Goal: Communication & Community: Answer question/provide support

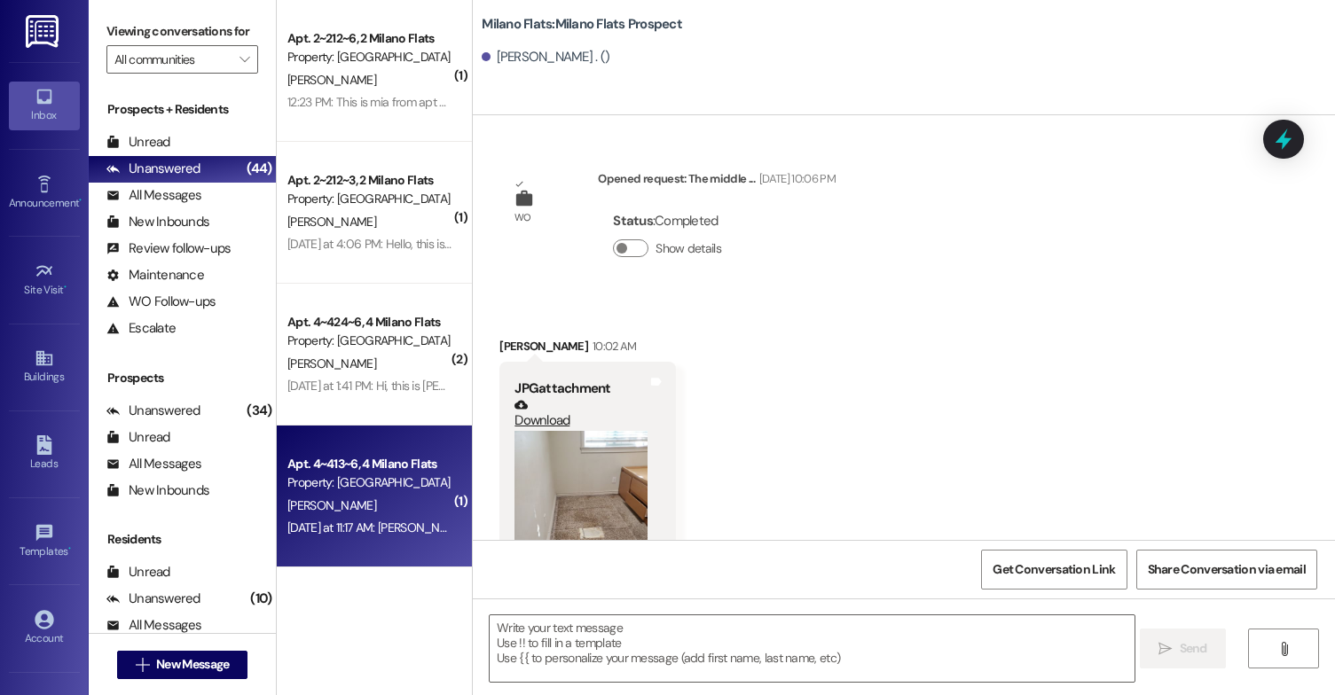
scroll to position [106, 0]
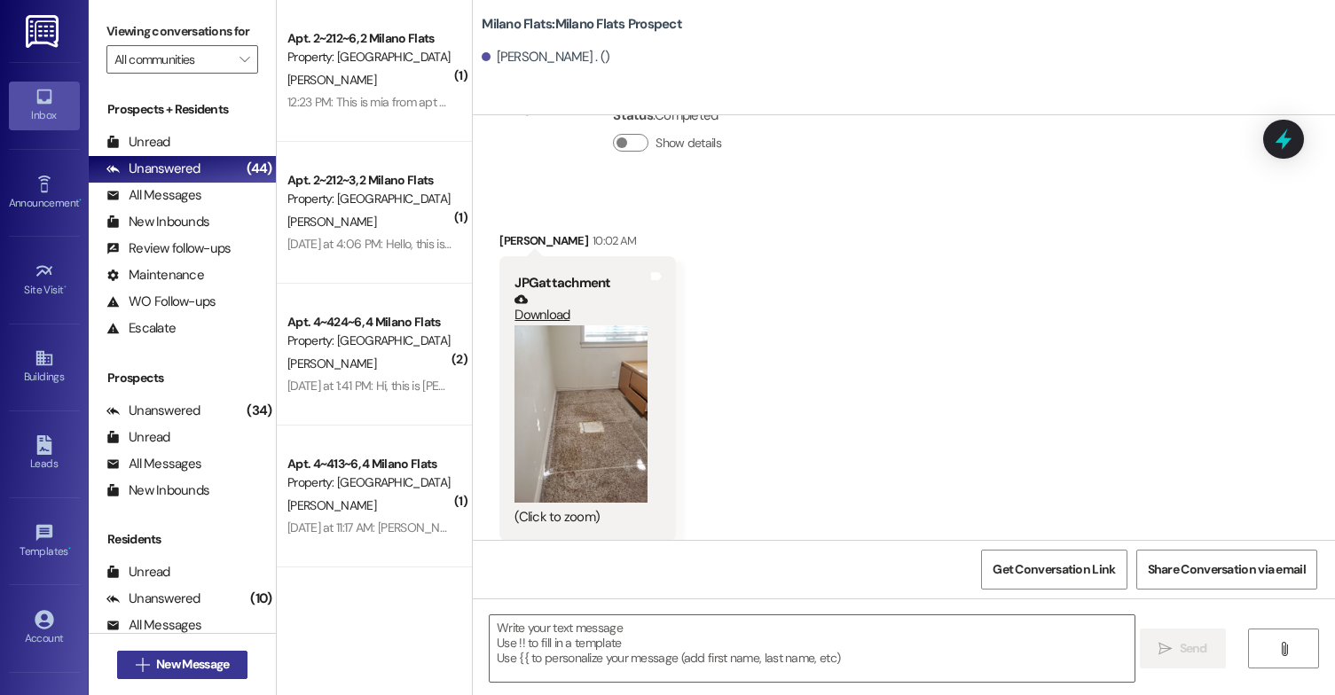
click at [172, 662] on span "New Message" at bounding box center [192, 664] width 73 height 19
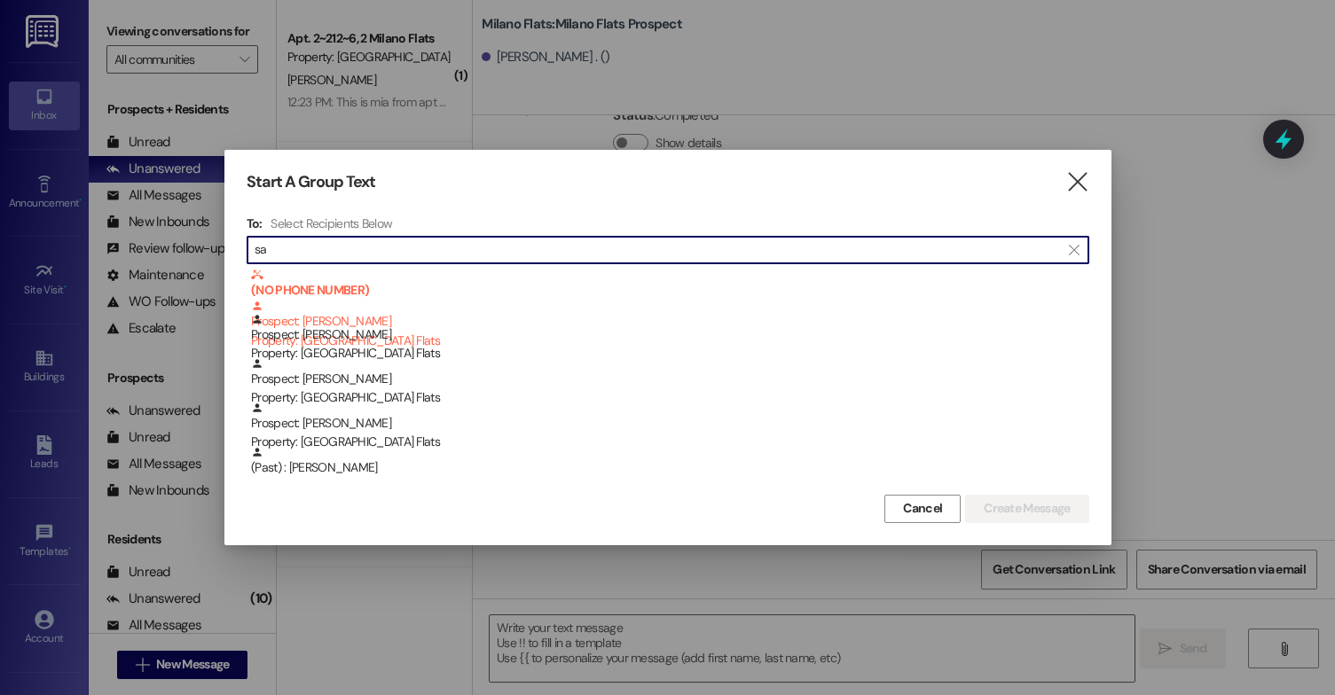
type input "s"
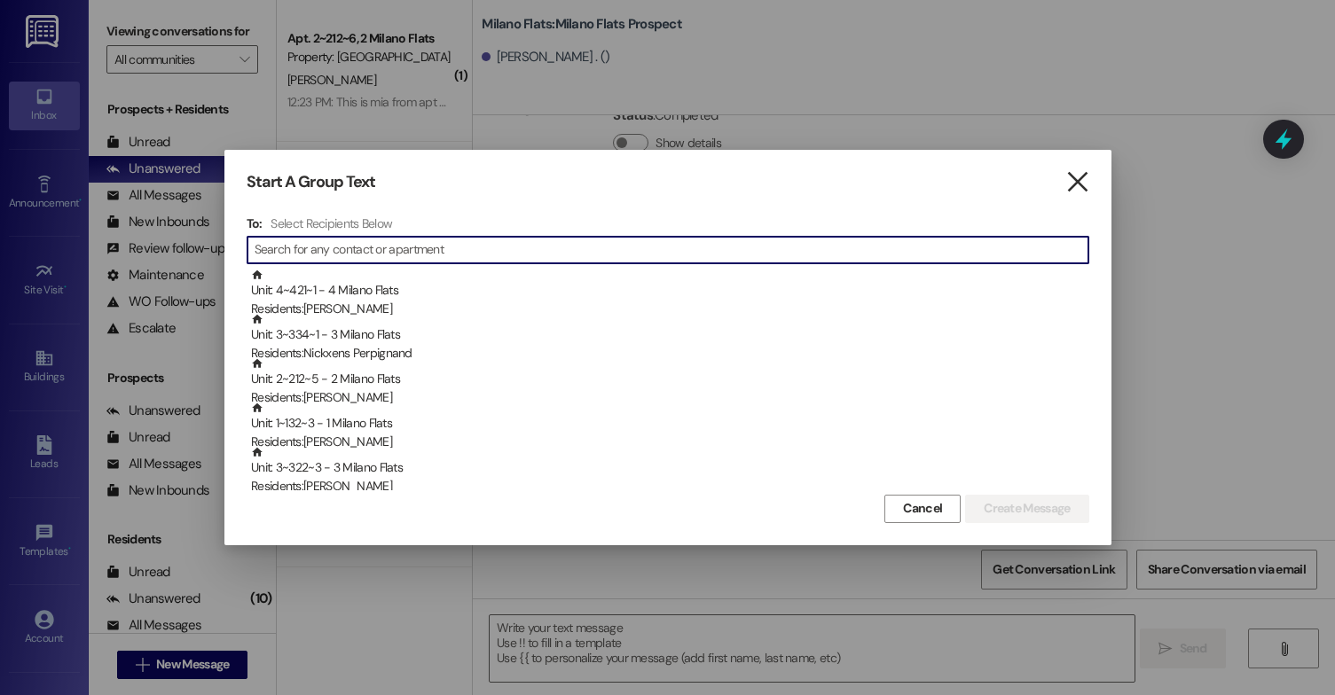
click at [1074, 188] on icon "" at bounding box center [1077, 182] width 24 height 19
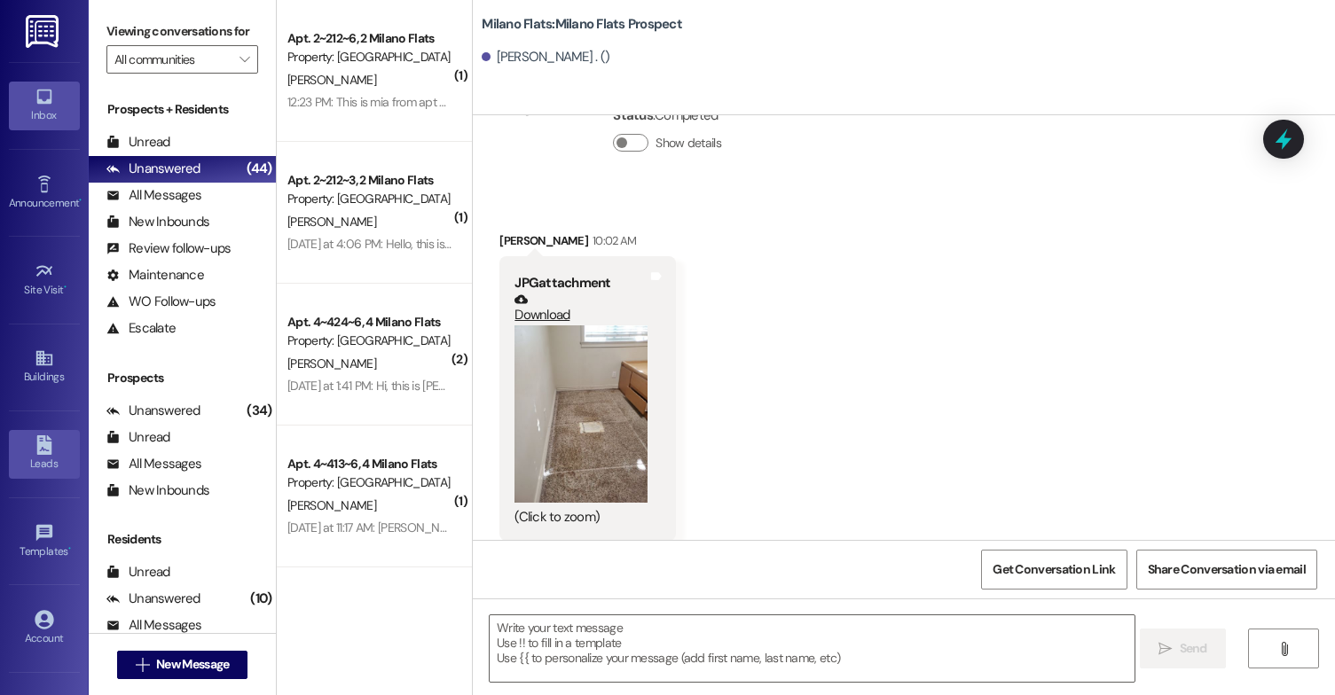
click at [43, 461] on div "Leads" at bounding box center [44, 464] width 89 height 18
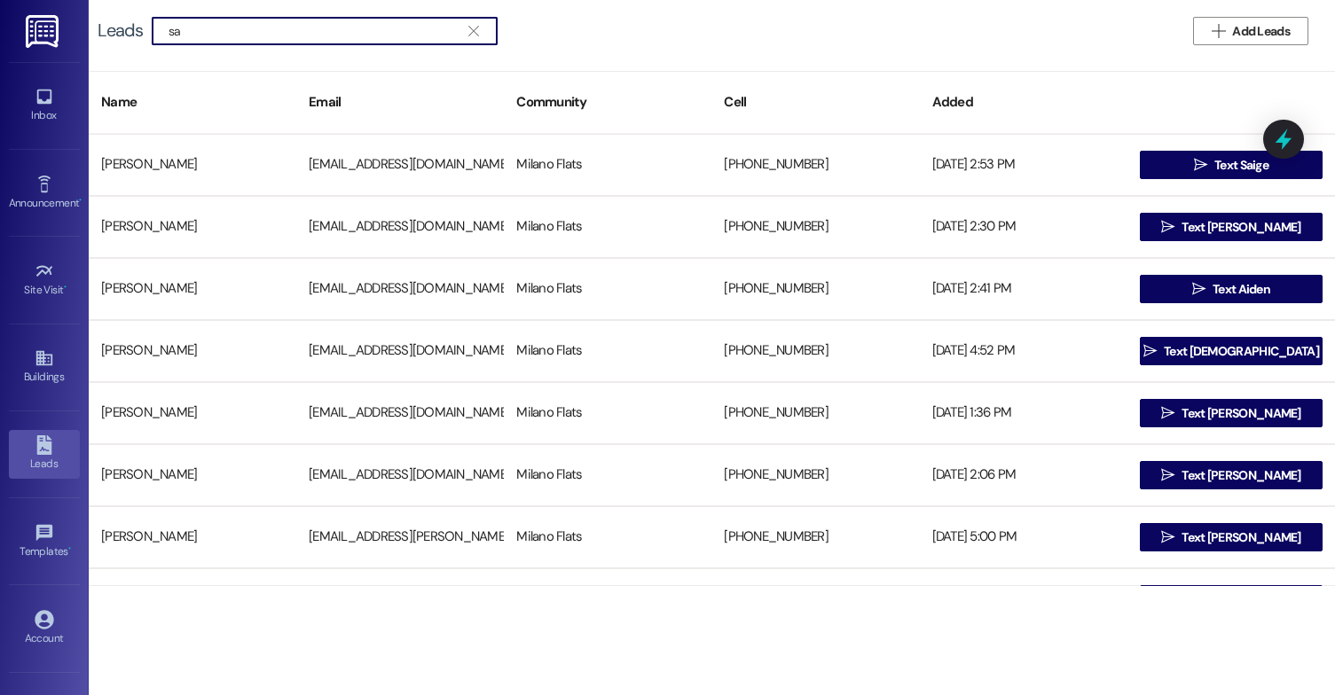
type input "s"
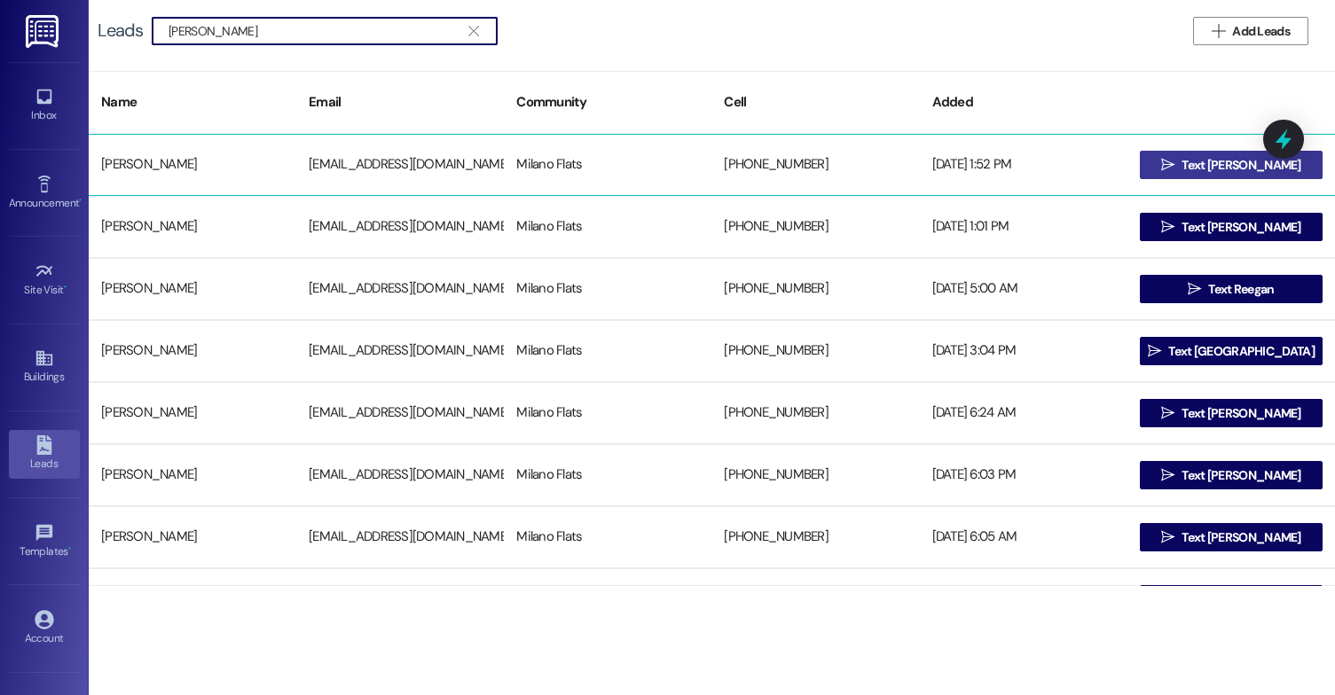
type input "[PERSON_NAME]"
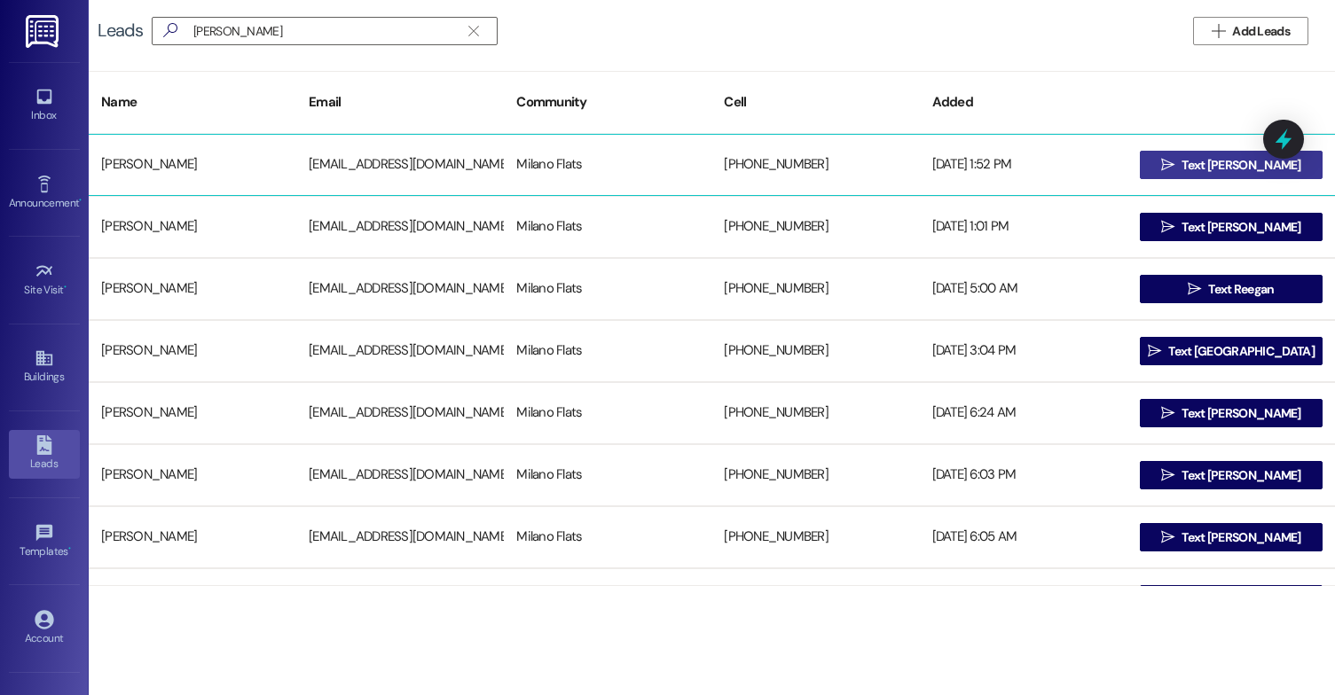
click at [1164, 153] on button " Text [PERSON_NAME]" at bounding box center [1230, 165] width 183 height 28
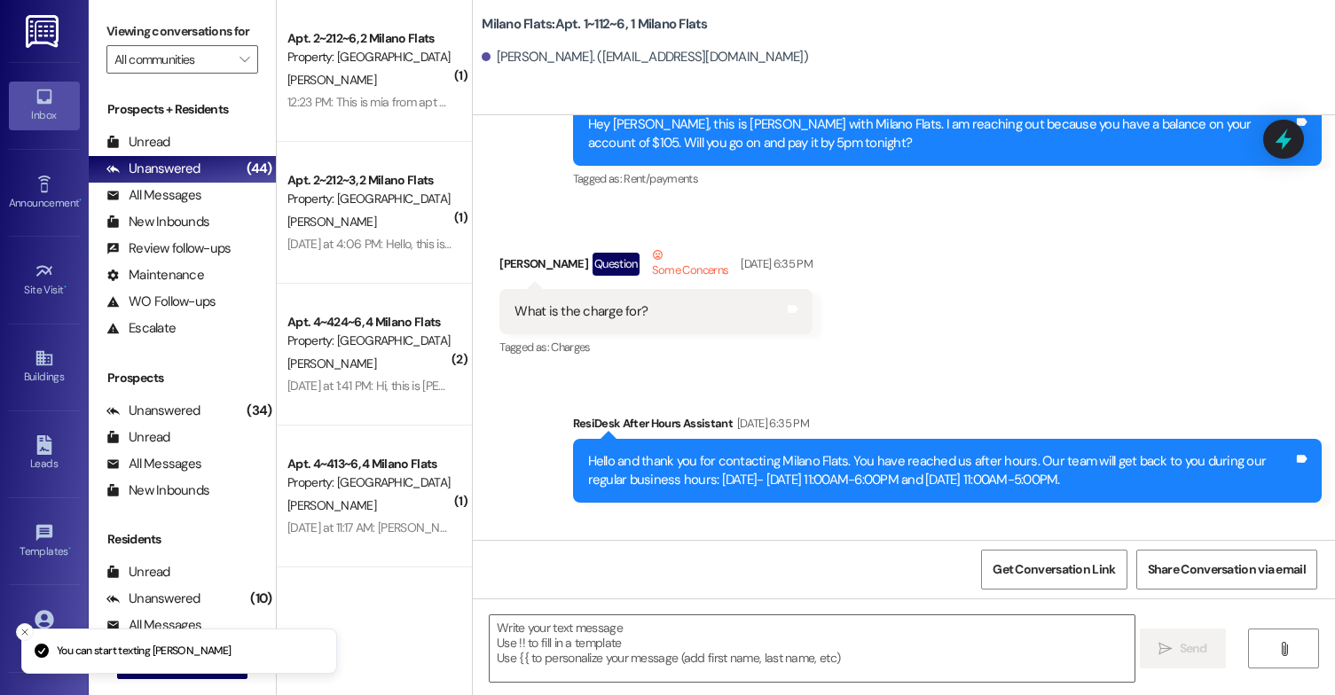
scroll to position [14092, 0]
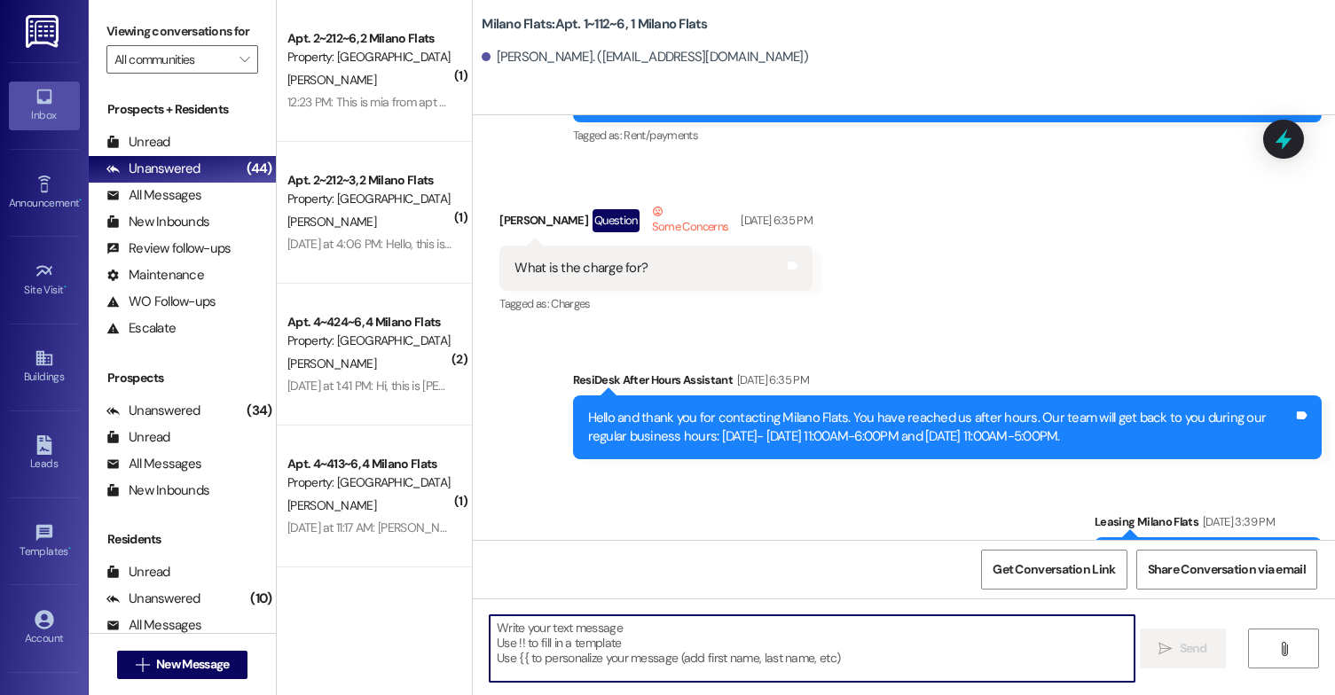
click at [695, 630] on textarea at bounding box center [811, 648] width 645 height 67
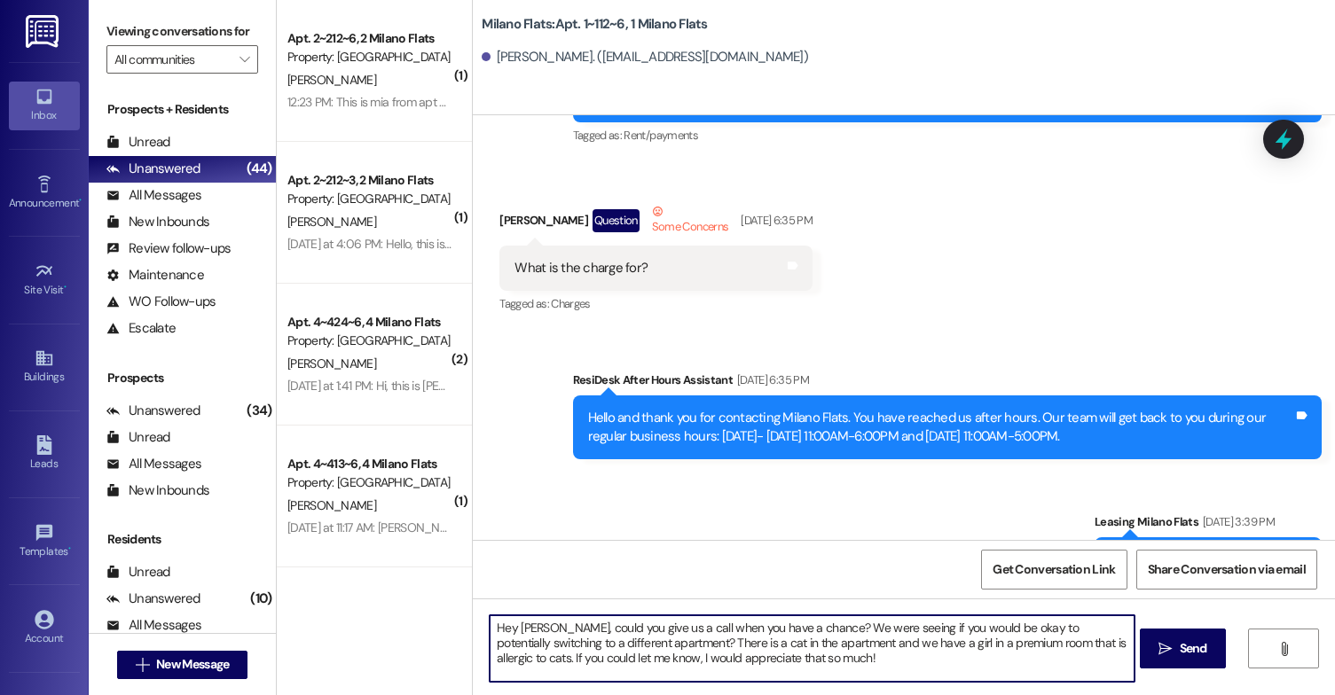
click at [834, 663] on textarea "Hey [PERSON_NAME], could you give us a call when you have a chance? We were see…" at bounding box center [811, 648] width 645 height 67
paste textarea "i [PERSON_NAME], When you have a moment, could you please give us a quick call?…"
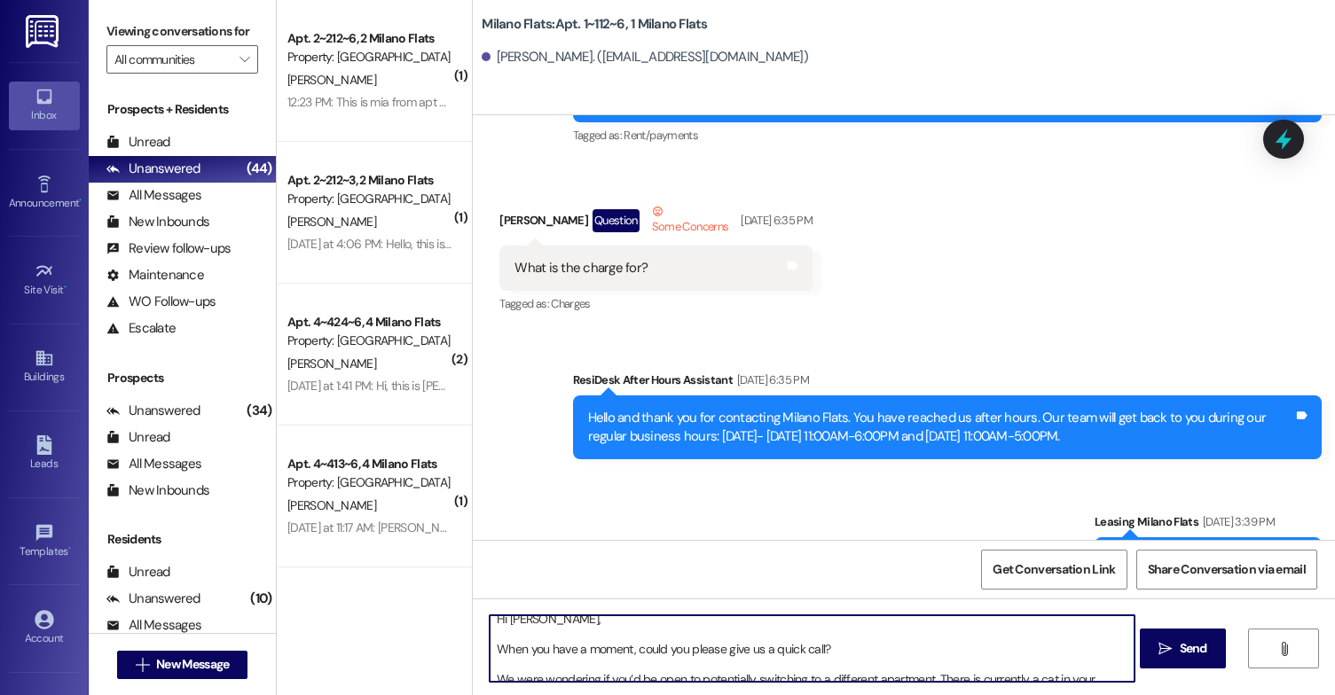
scroll to position [0, 0]
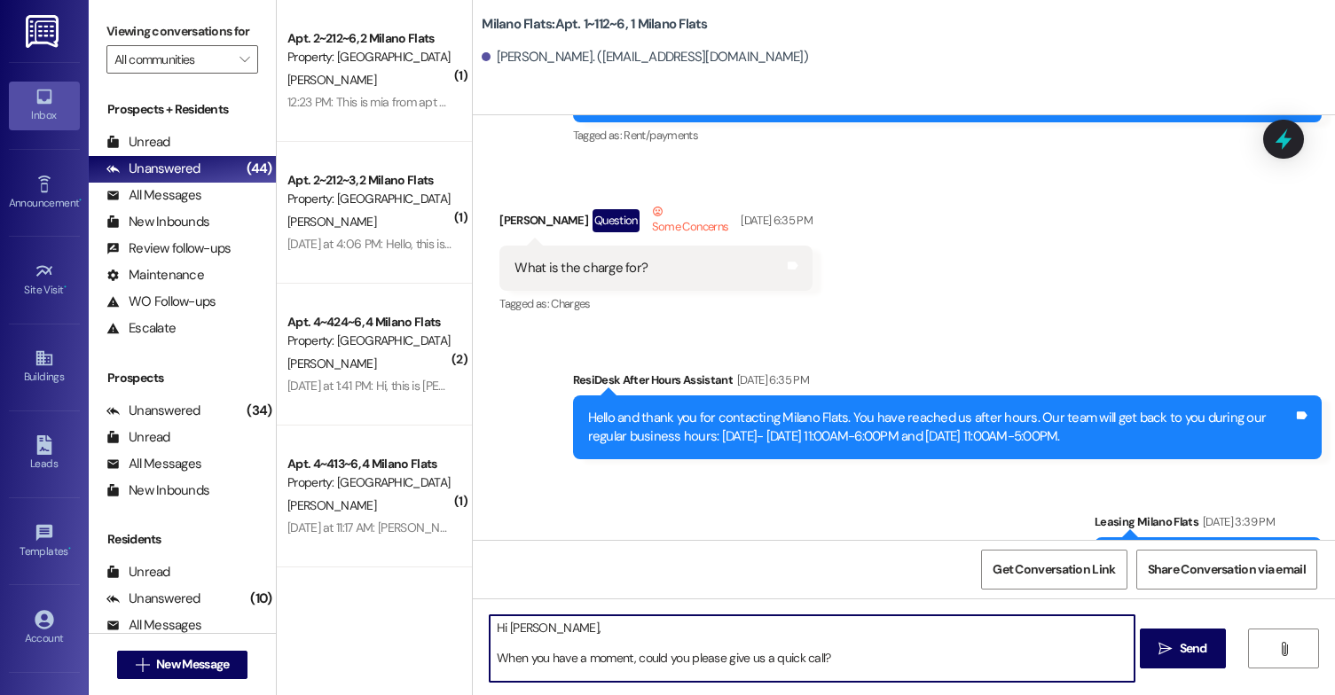
click at [489, 654] on textarea "Hi [PERSON_NAME], When you have a moment, could you please give us a quick call…" at bounding box center [811, 648] width 645 height 67
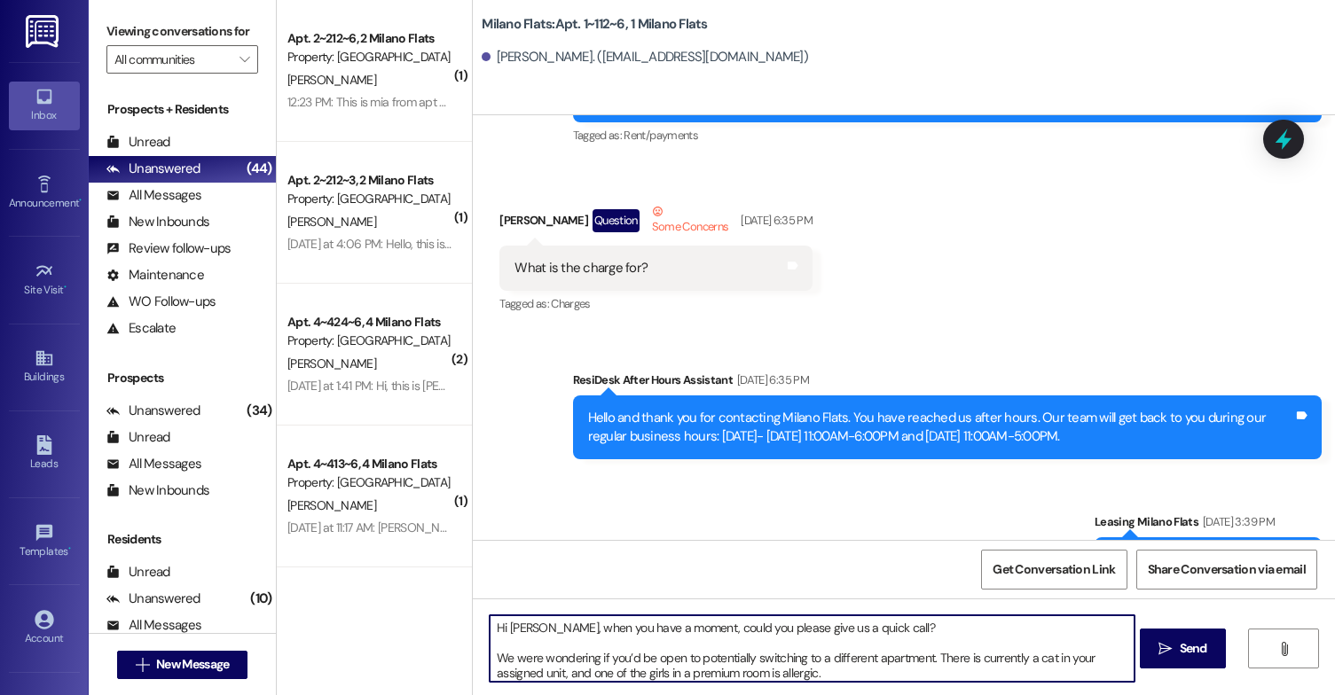
click at [489, 656] on textarea "Hi [PERSON_NAME], when you have a moment, could you please give us a quick call…" at bounding box center [811, 648] width 645 height 67
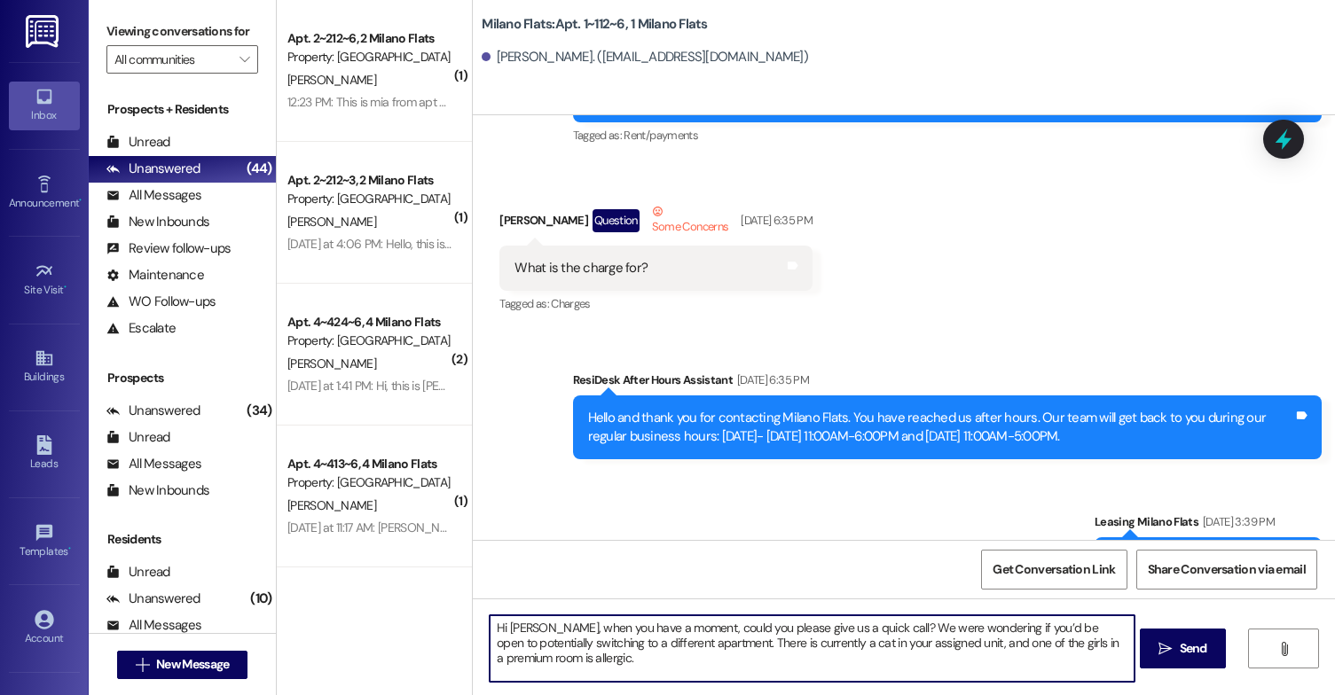
click at [664, 659] on textarea "Hi [PERSON_NAME], when you have a moment, could you please give us a quick call…" at bounding box center [811, 648] width 645 height 67
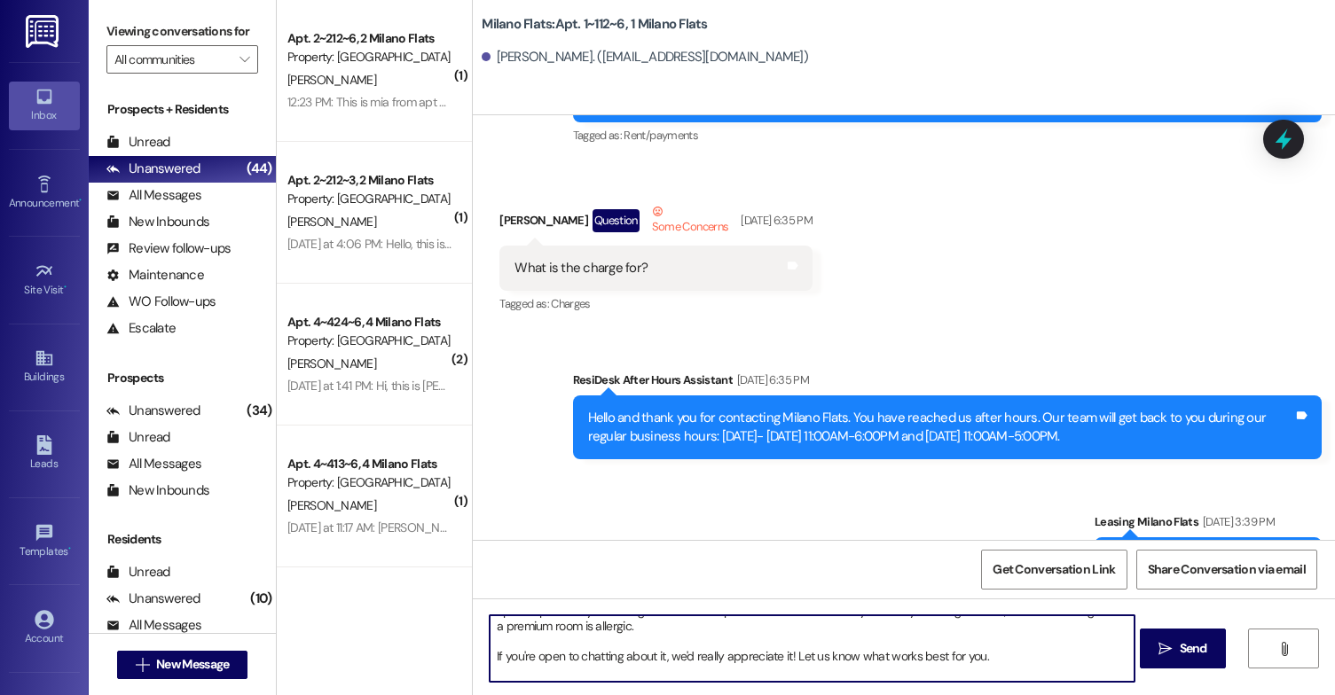
scroll to position [50, 0]
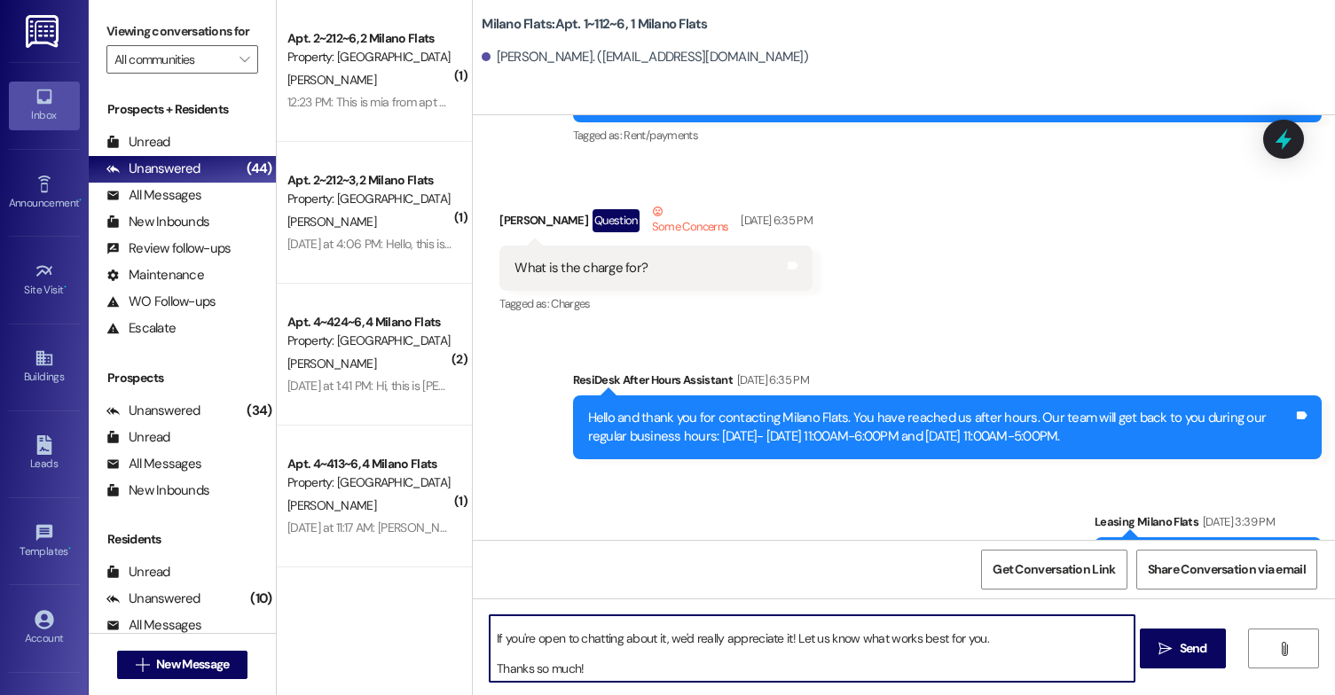
click at [489, 640] on textarea "Hi [PERSON_NAME], when you have a moment, could you please give us a quick call…" at bounding box center [811, 648] width 645 height 67
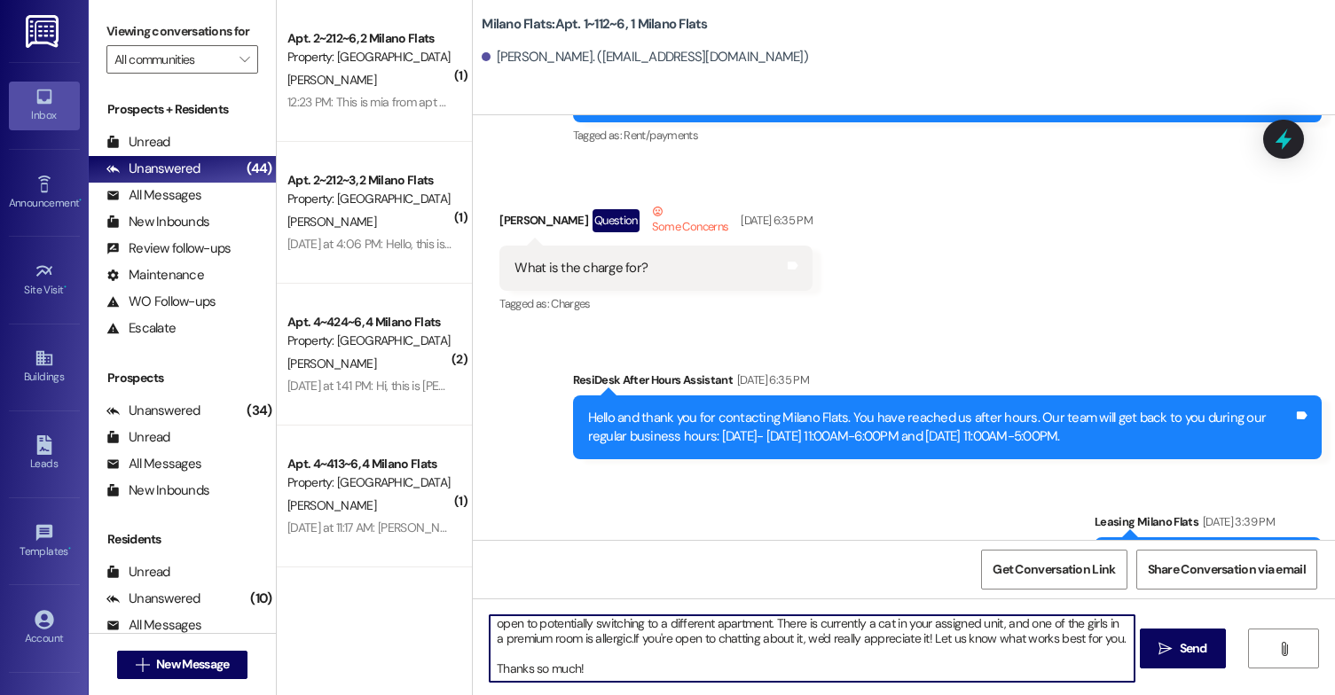
scroll to position [20, 0]
click at [489, 671] on textarea "Hi [PERSON_NAME], when you have a moment, could you please give us a quick call…" at bounding box center [811, 648] width 645 height 67
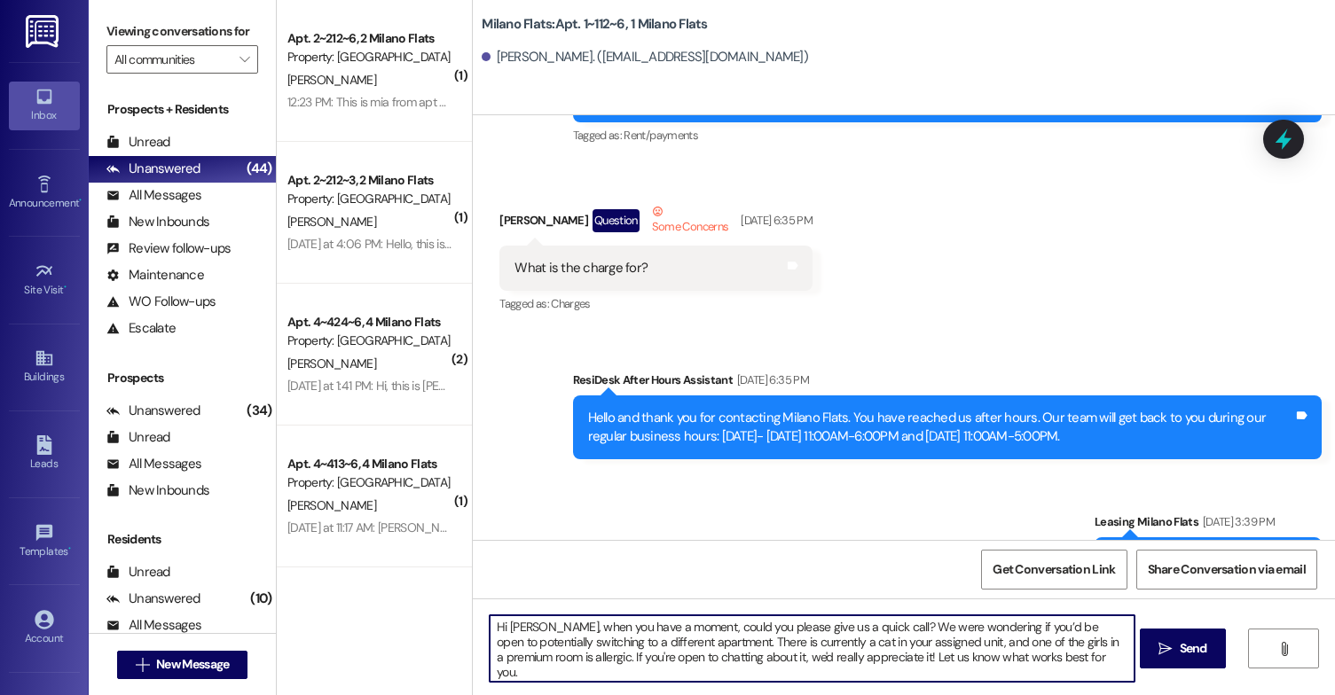
scroll to position [0, 0]
click at [825, 657] on textarea "Hi [PERSON_NAME], when you have a moment, could you please give us a quick call…" at bounding box center [811, 648] width 645 height 67
click at [794, 673] on textarea "Hi [PERSON_NAME], when you have a moment, could you please give us a quick call…" at bounding box center [811, 648] width 645 height 67
drag, startPoint x: 854, startPoint y: 636, endPoint x: 932, endPoint y: 636, distance: 78.0
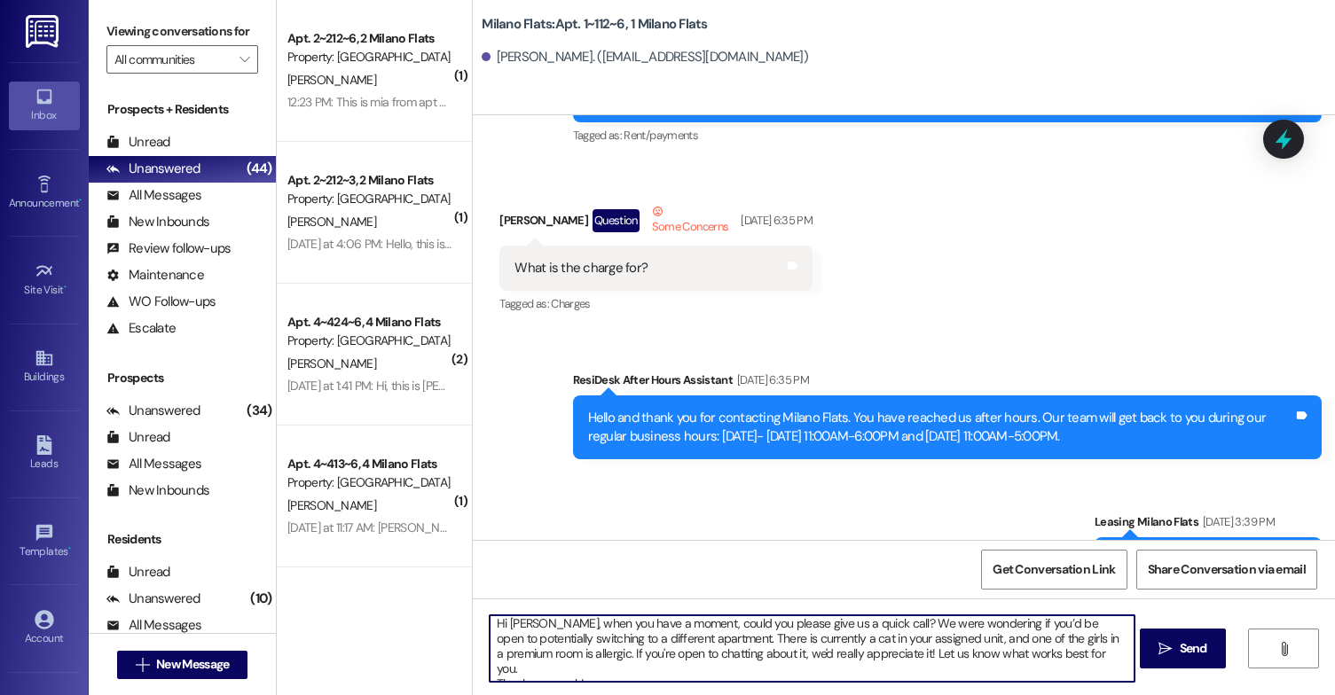
click at [932, 636] on textarea "Hi [PERSON_NAME], when you have a moment, could you please give us a quick call…" at bounding box center [811, 648] width 645 height 67
click at [683, 668] on textarea "Hi [PERSON_NAME], when you have a moment, could you please give us a quick call…" at bounding box center [811, 648] width 645 height 67
drag, startPoint x: 731, startPoint y: 630, endPoint x: 748, endPoint y: 654, distance: 29.8
click at [748, 654] on textarea "Hi [PERSON_NAME], when you have a moment, could you please give us a quick call…" at bounding box center [811, 648] width 645 height 67
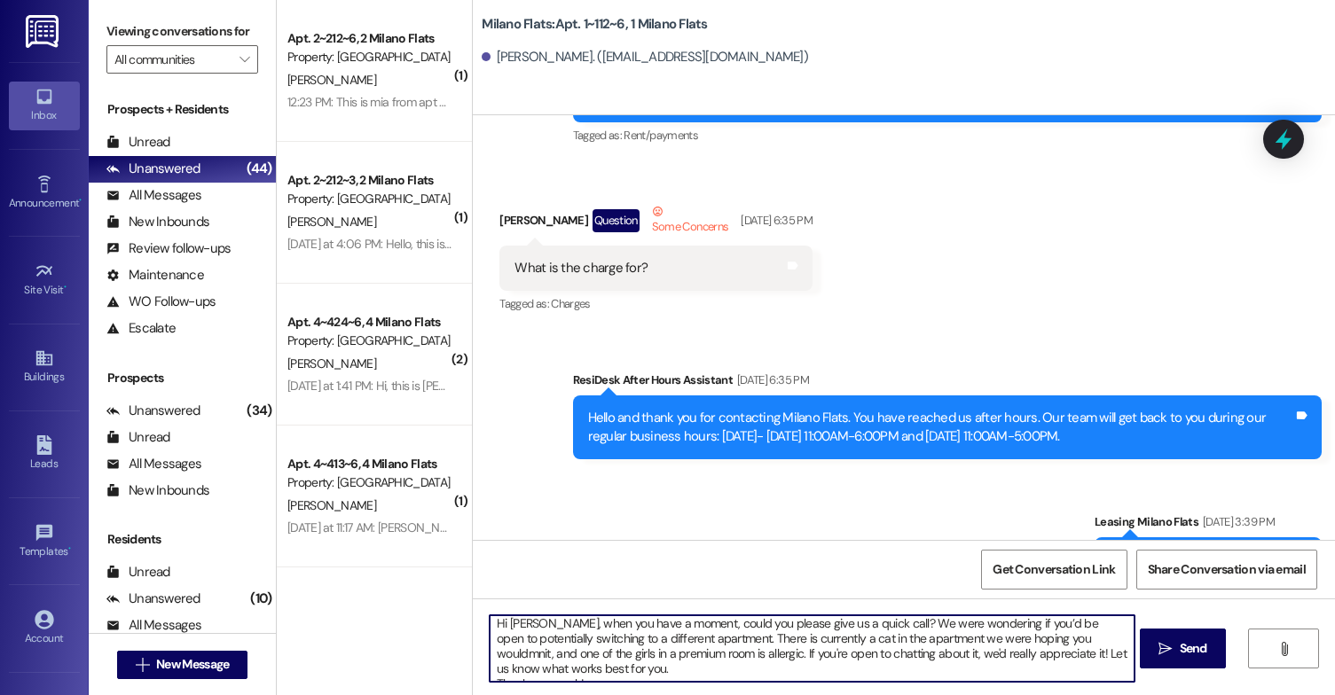
scroll to position [20, 0]
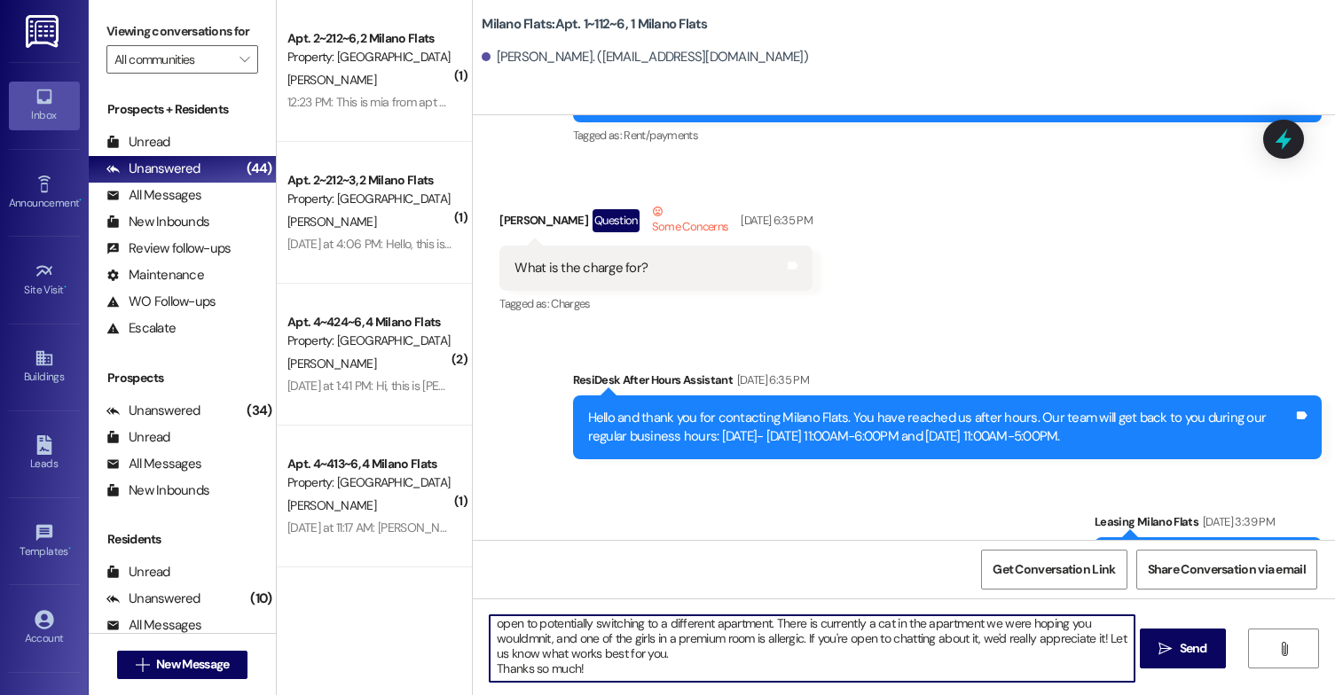
drag, startPoint x: 729, startPoint y: 633, endPoint x: 762, endPoint y: 693, distance: 67.9
click at [762, 693] on div "Hi [PERSON_NAME], when you have a moment, could you please give us a quick call…" at bounding box center [904, 665] width 862 height 133
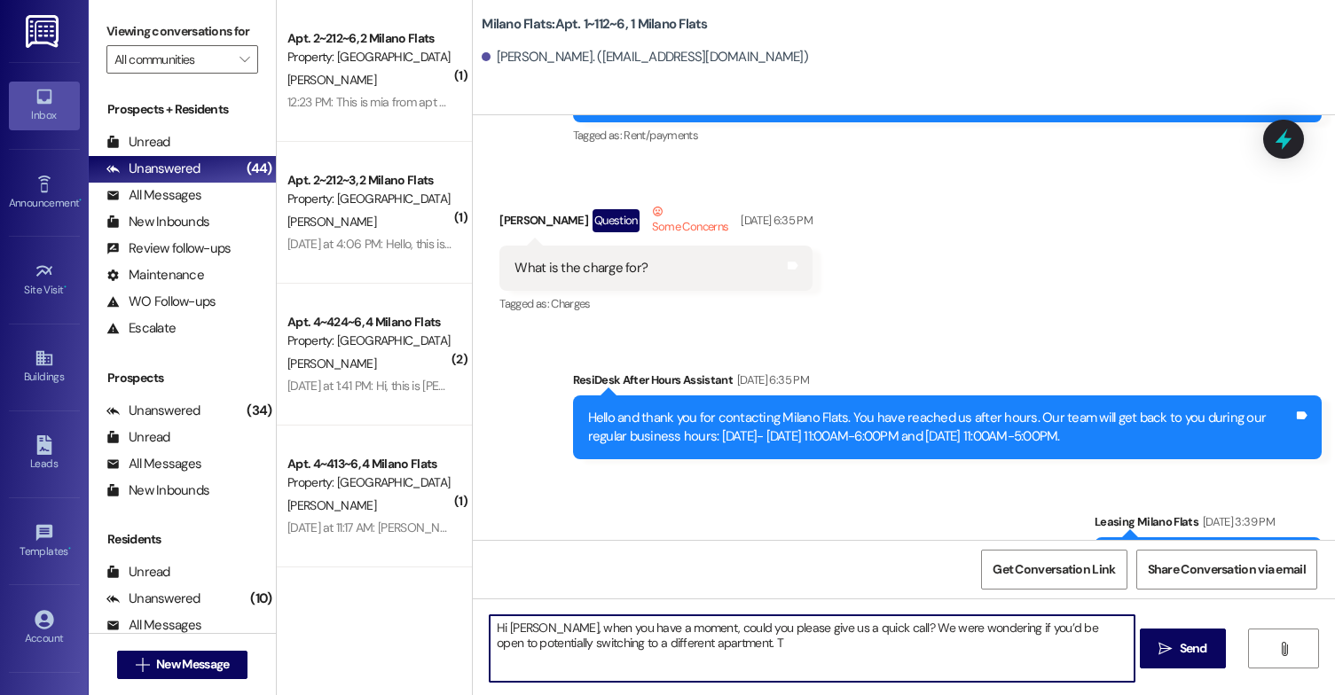
scroll to position [0, 0]
type textarea "Hi [PERSON_NAME], when you have a moment, could you please give us a quick call…"
